Goal: Navigation & Orientation: Find specific page/section

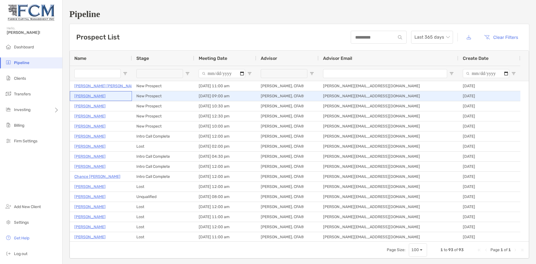
click at [88, 96] on p "[PERSON_NAME]" at bounding box center [89, 95] width 31 height 7
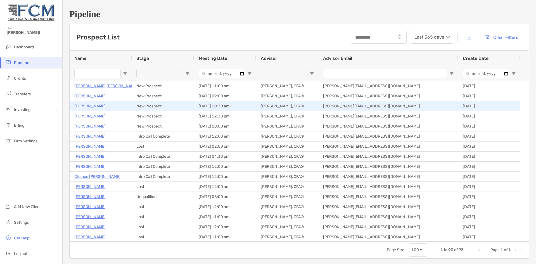
click at [80, 106] on p "Bobby Shelton" at bounding box center [89, 106] width 31 height 7
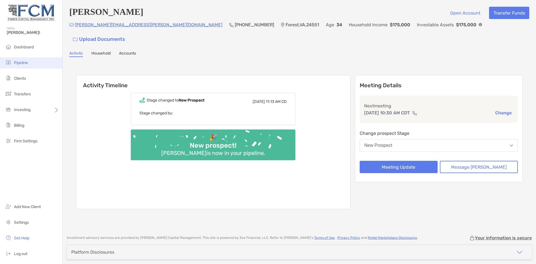
click at [19, 59] on li "Pipeline" at bounding box center [31, 62] width 62 height 11
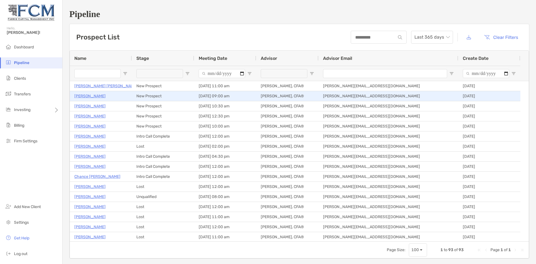
click at [97, 95] on p "[PERSON_NAME]" at bounding box center [89, 95] width 31 height 7
